Goal: Find specific page/section: Find specific page/section

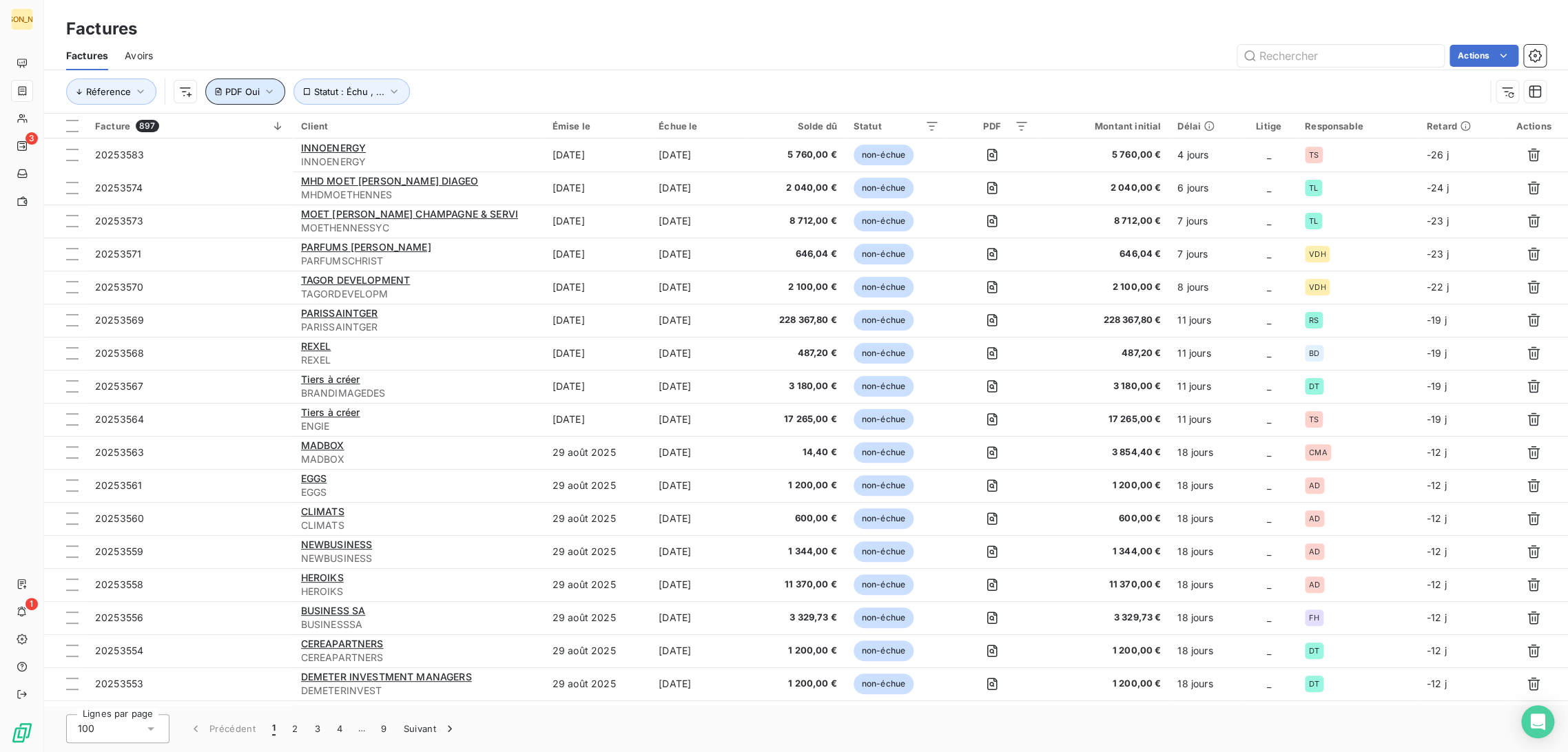
click at [240, 92] on span "PDF Oui" at bounding box center [242, 92] width 34 height 11
click at [266, 166] on span "Supprimer le filtre" at bounding box center [273, 166] width 80 height 14
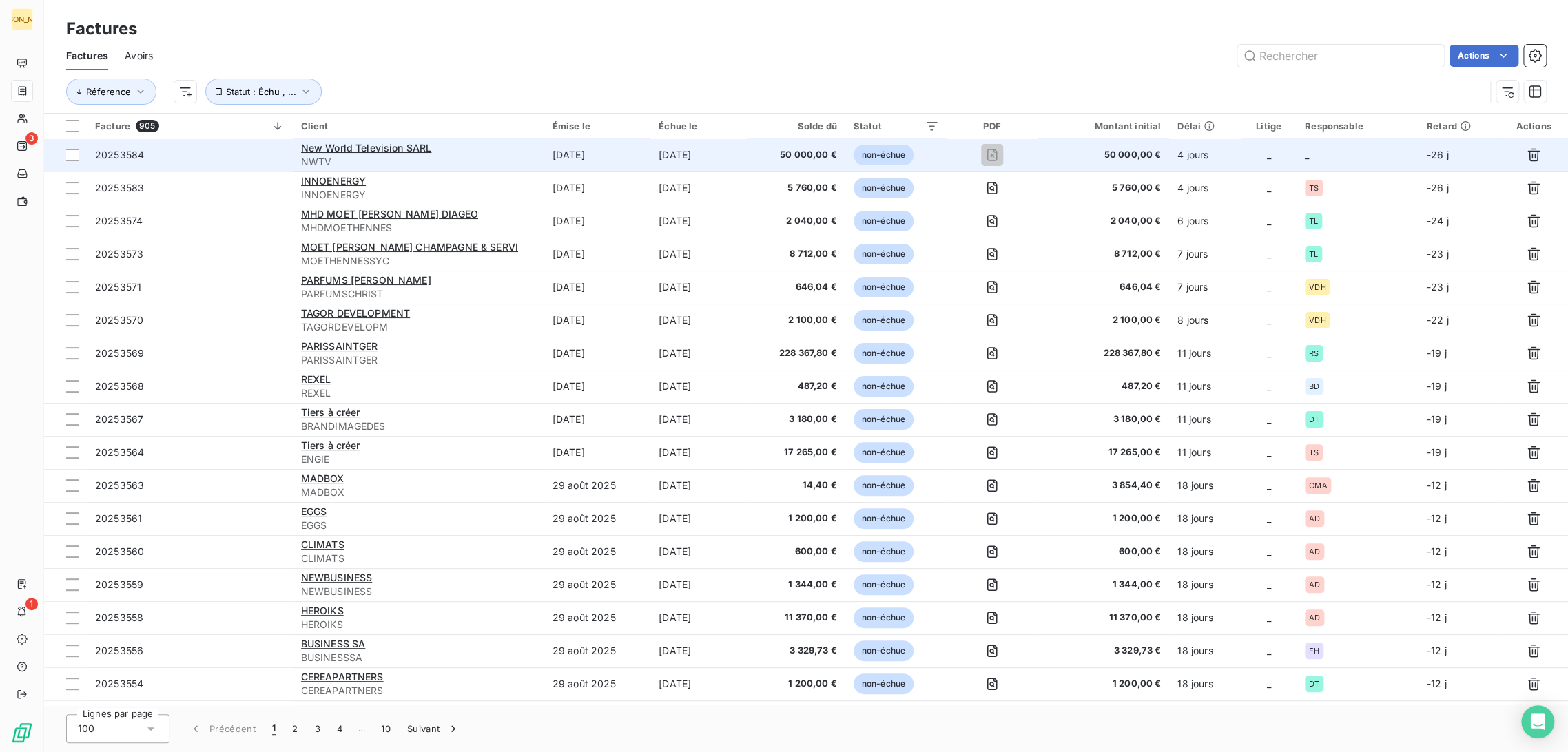
click at [474, 151] on div "New World Television SARL" at bounding box center [419, 148] width 235 height 14
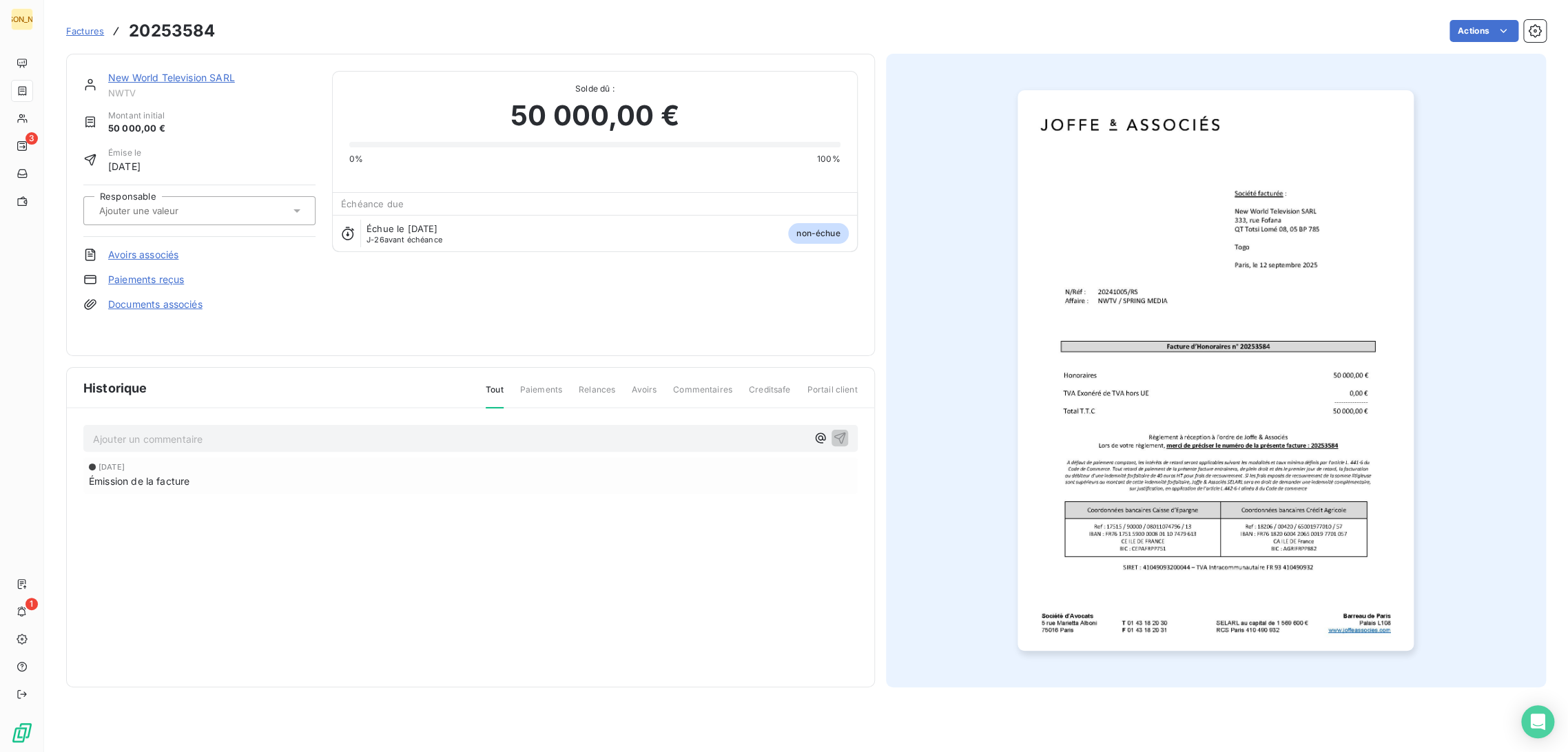
drag, startPoint x: 149, startPoint y: 224, endPoint x: 161, endPoint y: 215, distance: 15.0
click at [150, 223] on div at bounding box center [199, 210] width 232 height 29
type input "rs"
drag, startPoint x: 148, startPoint y: 245, endPoint x: 99, endPoint y: 180, distance: 81.4
click at [148, 244] on div "RS" at bounding box center [208, 247] width 194 height 22
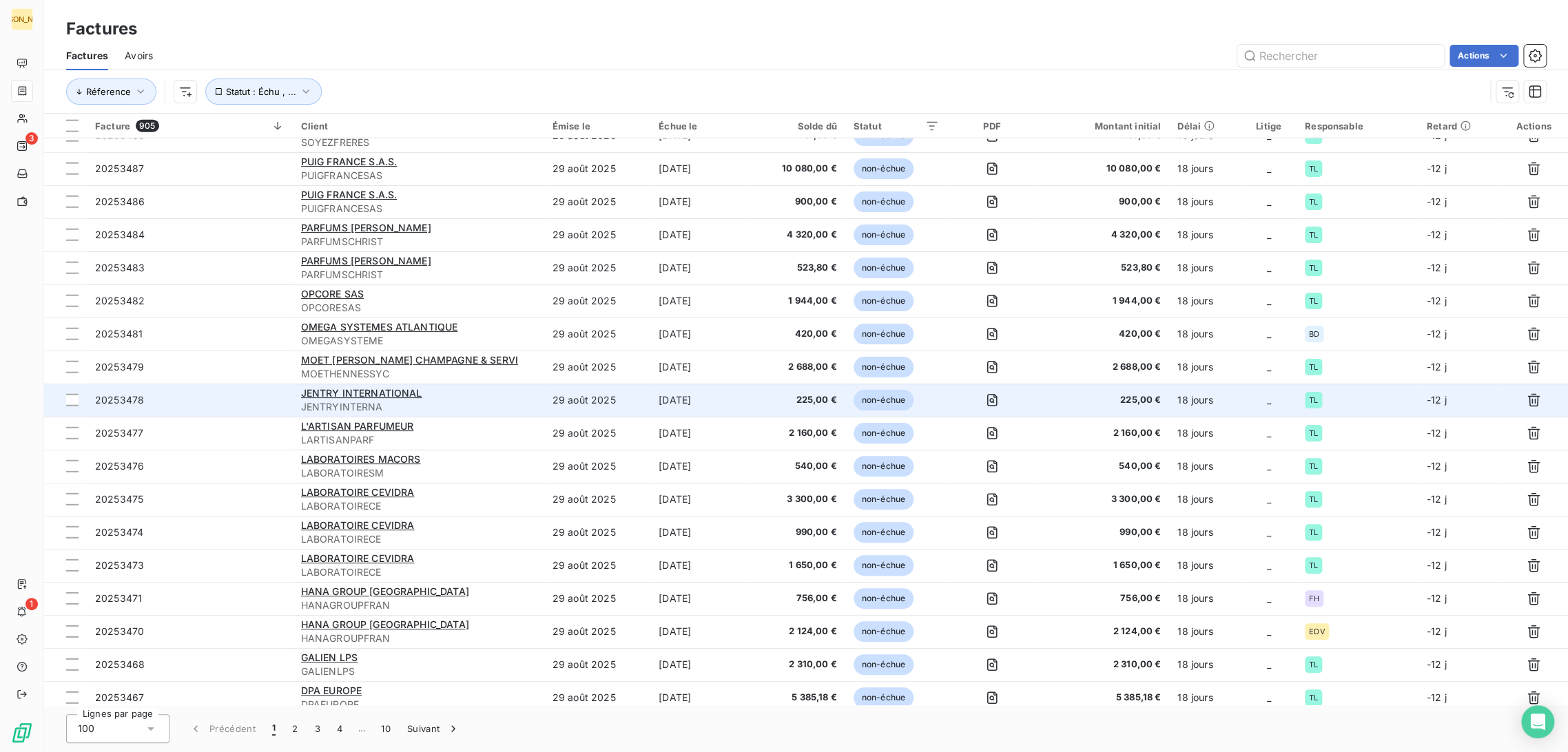
scroll to position [2373, 0]
